Goal: Obtain resource: Obtain resource

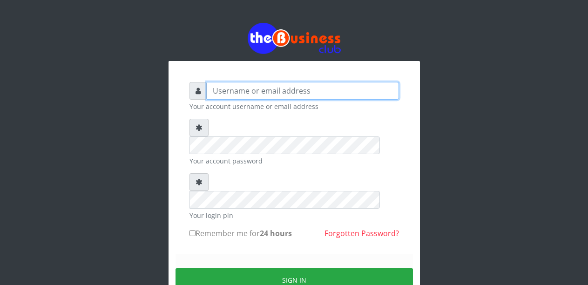
click at [253, 91] on input "text" at bounding box center [303, 91] width 192 height 18
type input "Malamsidi3030"
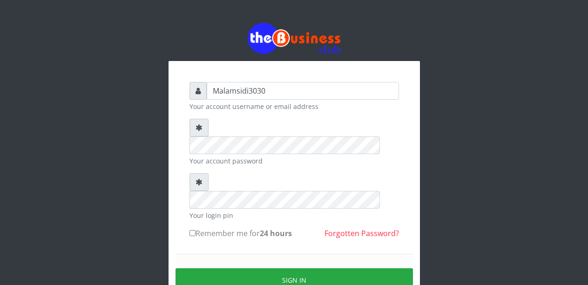
click at [245, 210] on small "Your login pin" at bounding box center [295, 215] width 210 height 10
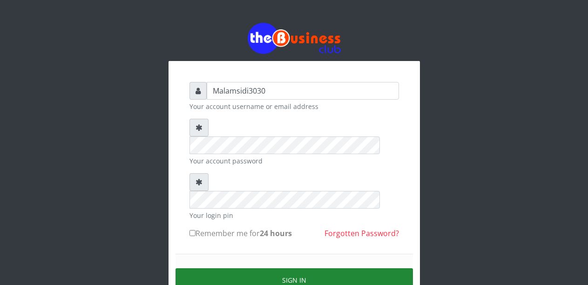
click at [280, 268] on button "Sign in" at bounding box center [295, 280] width 238 height 24
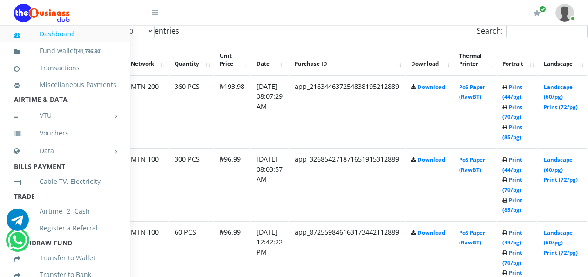
scroll to position [514, 63]
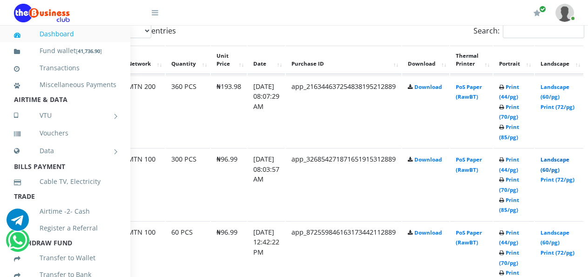
click at [560, 163] on link "Landscape (60/pg)" at bounding box center [555, 164] width 29 height 17
click at [560, 87] on link "Landscape (60/pg)" at bounding box center [555, 91] width 29 height 17
click at [560, 88] on link "Landscape (60/pg)" at bounding box center [555, 91] width 29 height 17
